Goal: Information Seeking & Learning: Find specific fact

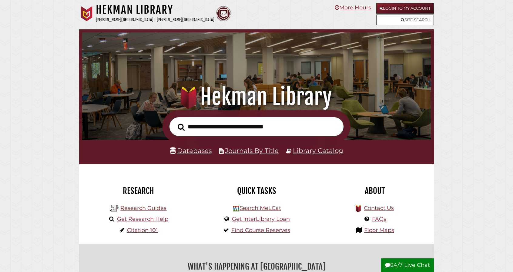
scroll to position [115, 346]
click at [269, 126] on input "text" at bounding box center [256, 127] width 175 height 20
click at [245, 123] on input "text" at bounding box center [256, 127] width 175 height 20
click at [321, 130] on input "text" at bounding box center [256, 127] width 175 height 20
type input "*"
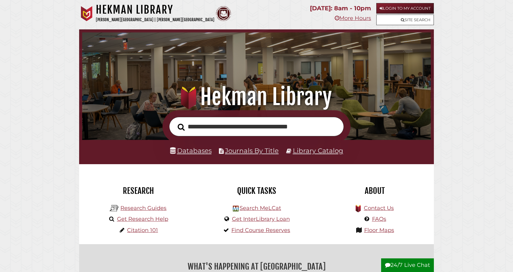
type input "**********"
click at [175, 122] on button "Search" at bounding box center [181, 127] width 13 height 11
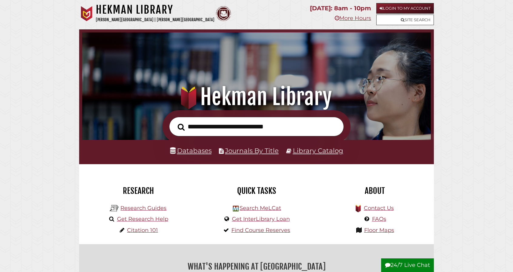
scroll to position [115, 346]
type input "**********"
click at [175, 122] on button "Search" at bounding box center [181, 127] width 13 height 11
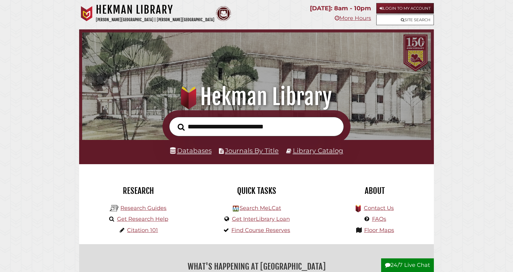
scroll to position [115, 346]
click at [340, 77] on div ".heklogo-cls-1 { fill: url(#linear-gradient); } .heklogo-cls-1, .heklogo-cls-2,…" at bounding box center [256, 69] width 355 height 81
click at [249, 129] on input "text" at bounding box center [256, 127] width 175 height 20
type input "*"
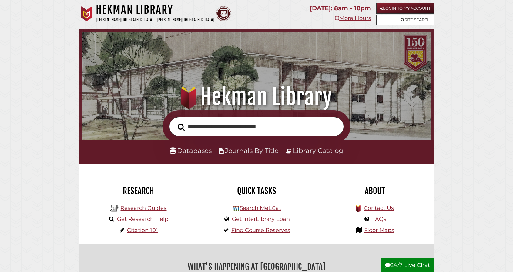
type input "**********"
click at [175, 122] on button "Search" at bounding box center [181, 127] width 13 height 11
